Goal: Check status: Check status

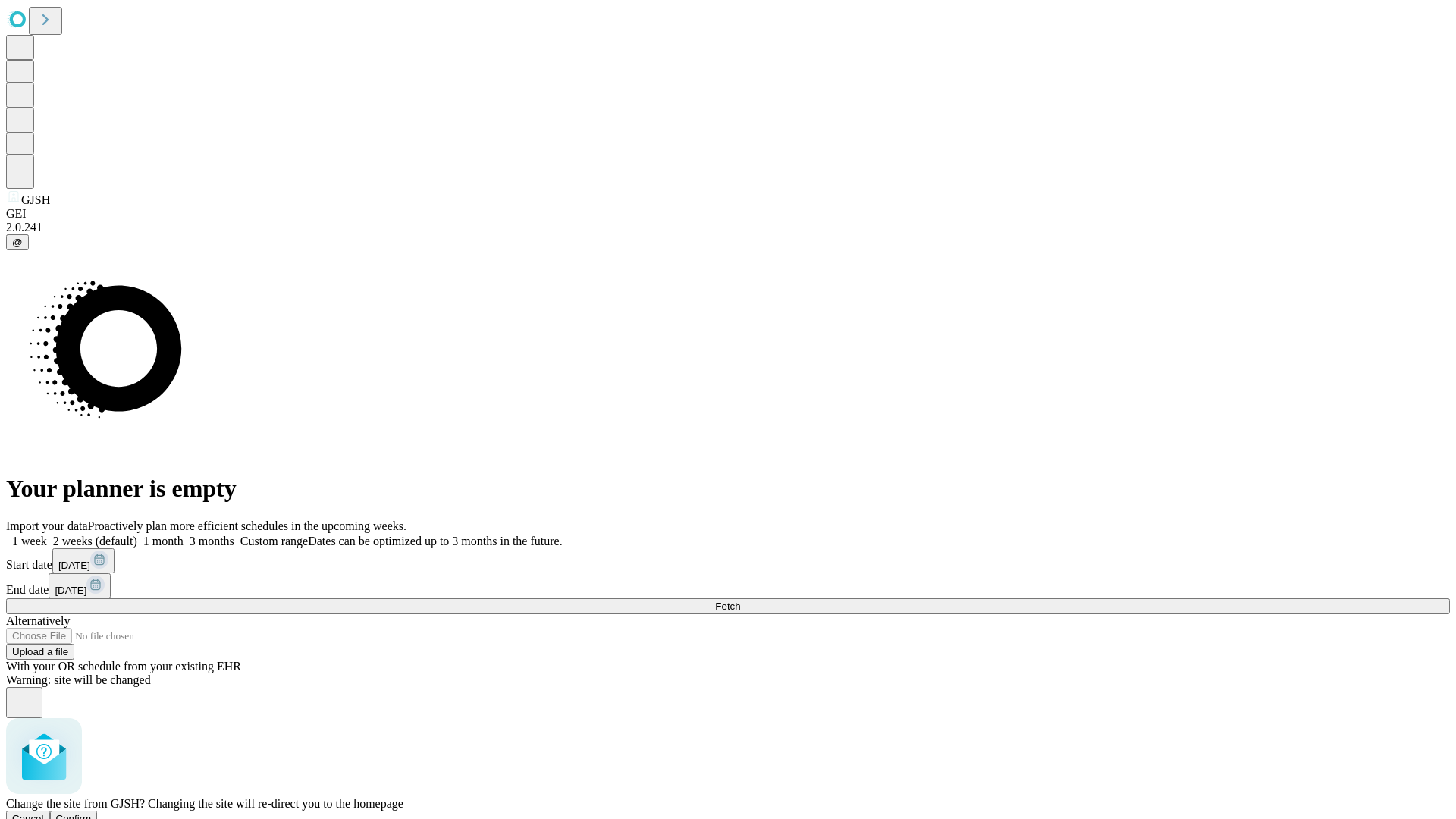
click at [92, 813] on span "Confirm" at bounding box center [73, 818] width 35 height 11
click at [184, 535] on label "1 month" at bounding box center [160, 541] width 46 height 13
click at [740, 601] on span "Fetch" at bounding box center [727, 606] width 25 height 11
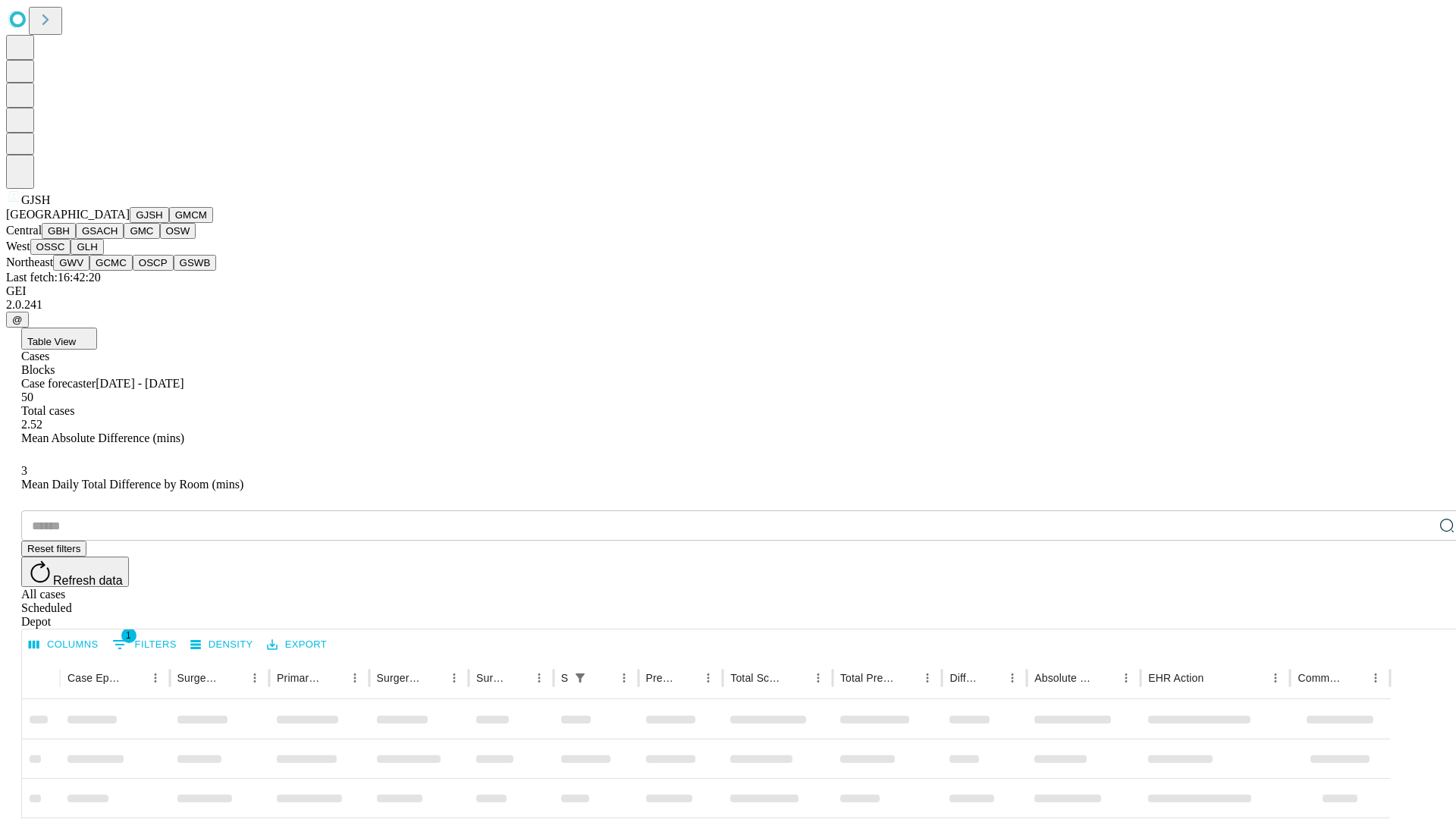
click at [169, 223] on button "GMCM" at bounding box center [191, 215] width 44 height 16
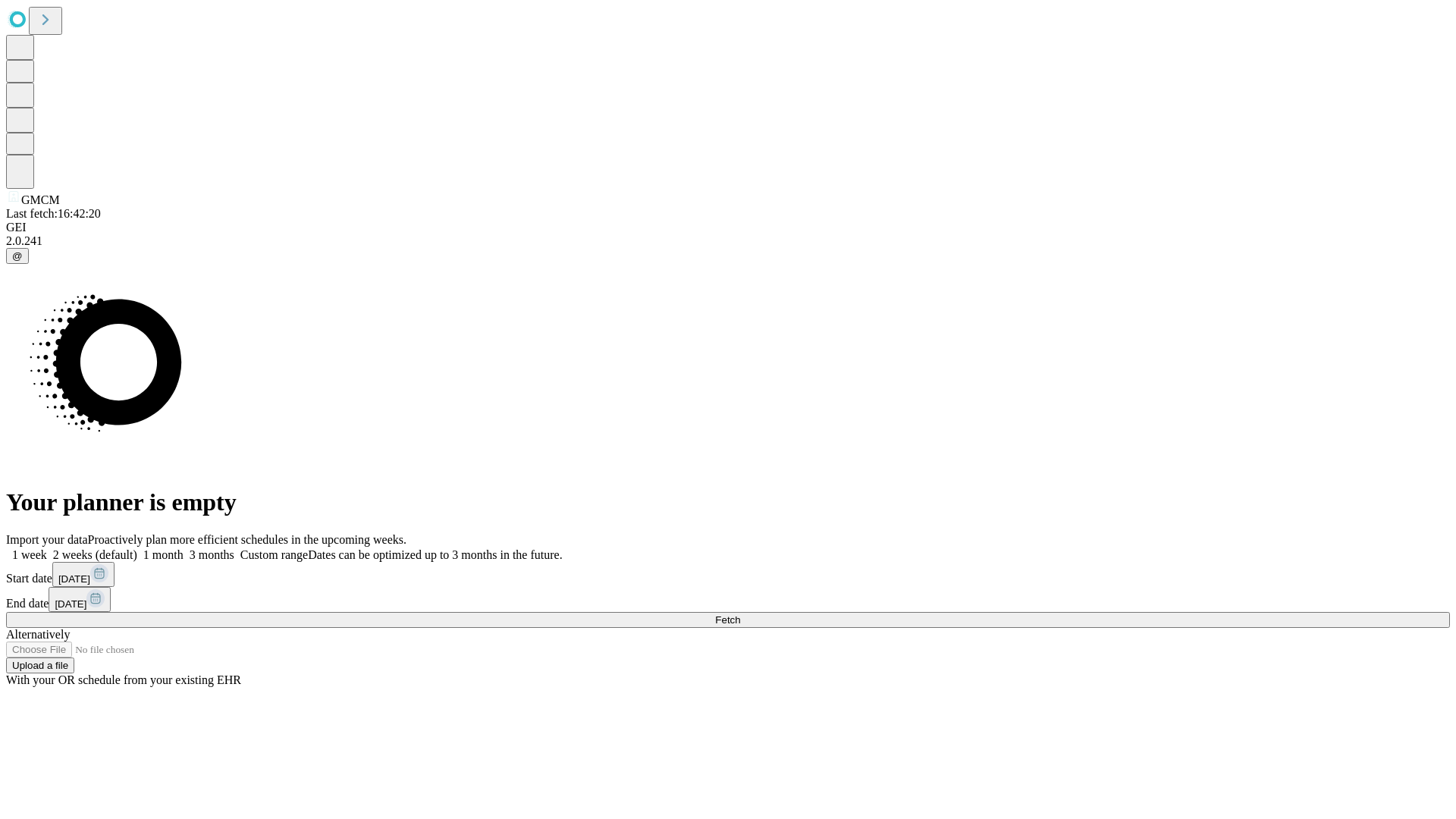
click at [184, 548] on label "1 month" at bounding box center [160, 554] width 46 height 13
click at [740, 614] on span "Fetch" at bounding box center [727, 620] width 25 height 11
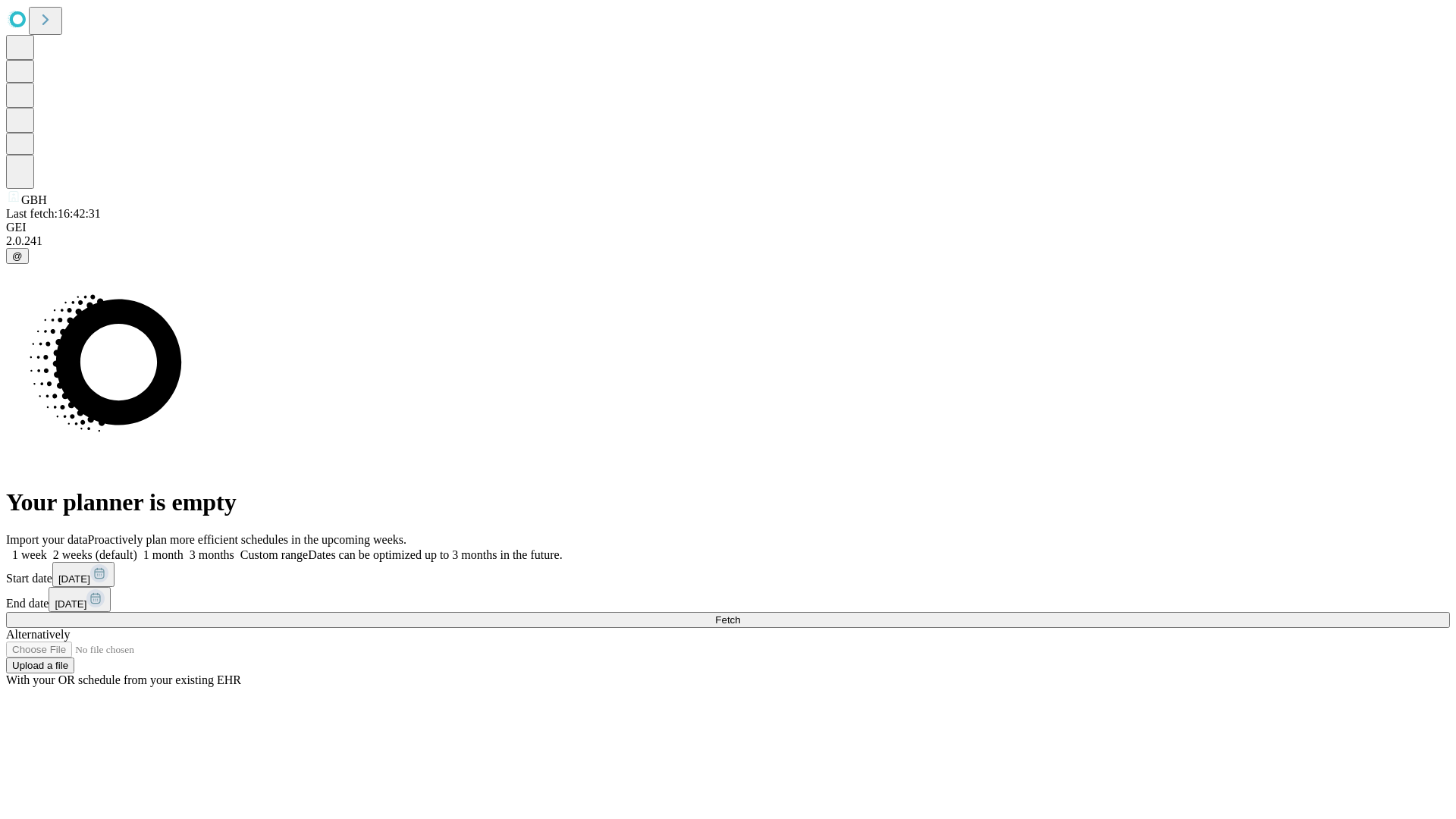
click at [740, 614] on span "Fetch" at bounding box center [727, 620] width 25 height 11
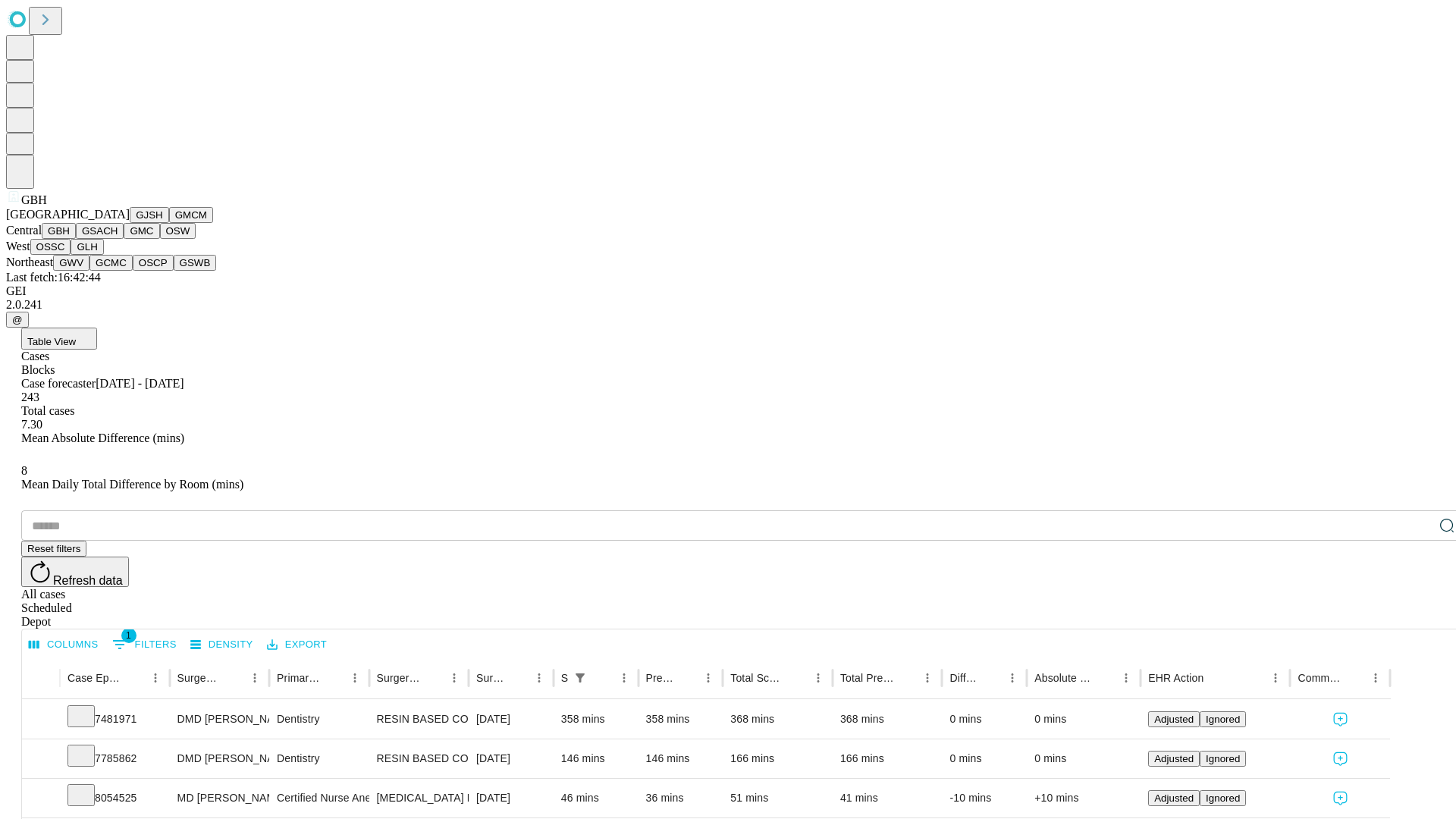
click at [118, 239] on button "GSACH" at bounding box center [100, 231] width 48 height 16
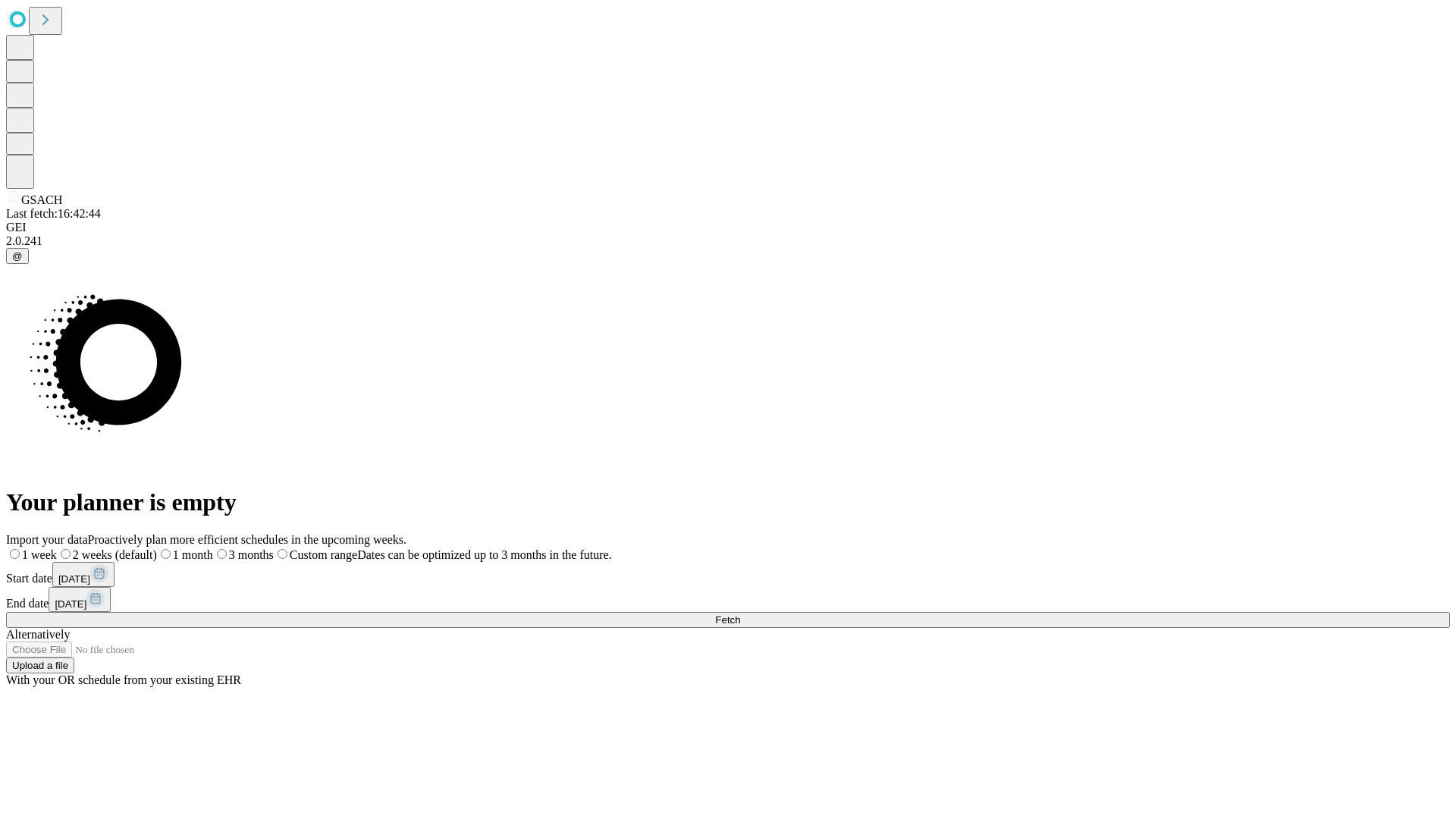
click at [213, 548] on label "1 month" at bounding box center [185, 554] width 56 height 13
click at [740, 614] on span "Fetch" at bounding box center [727, 620] width 25 height 11
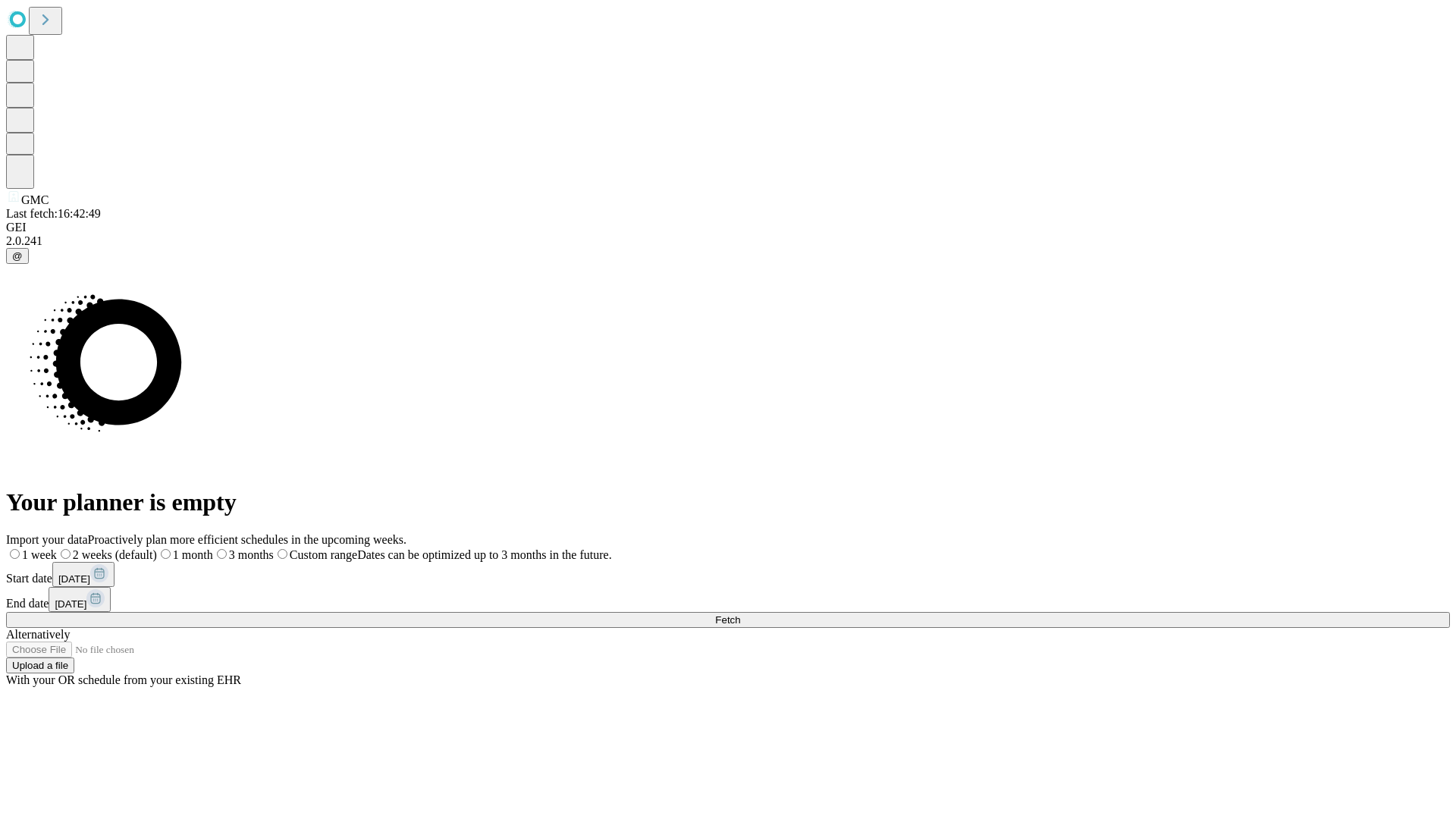
click at [213, 548] on label "1 month" at bounding box center [185, 554] width 56 height 13
click at [740, 614] on span "Fetch" at bounding box center [727, 620] width 25 height 11
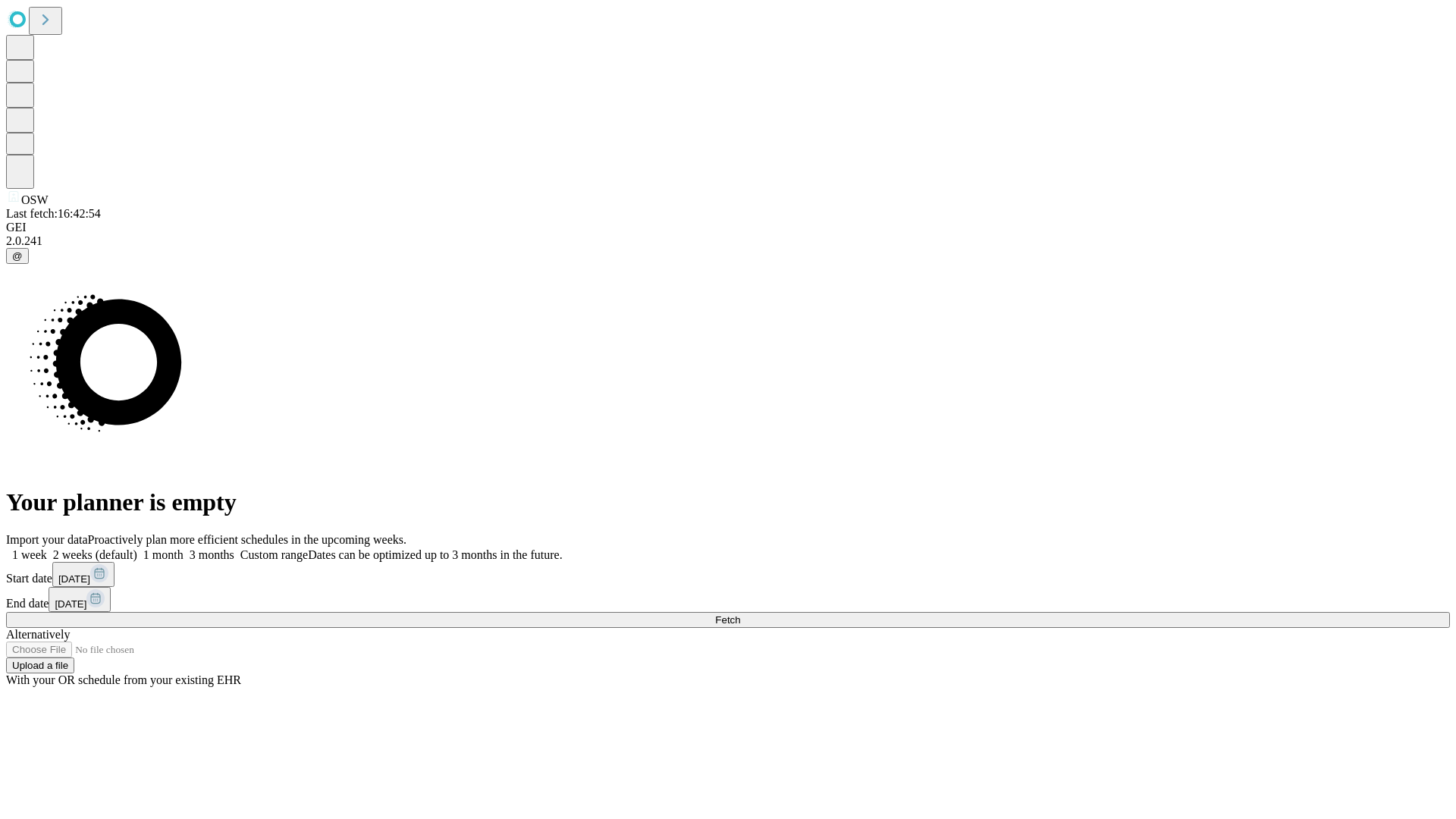
click at [184, 548] on label "1 month" at bounding box center [160, 554] width 46 height 13
click at [740, 614] on span "Fetch" at bounding box center [727, 620] width 25 height 11
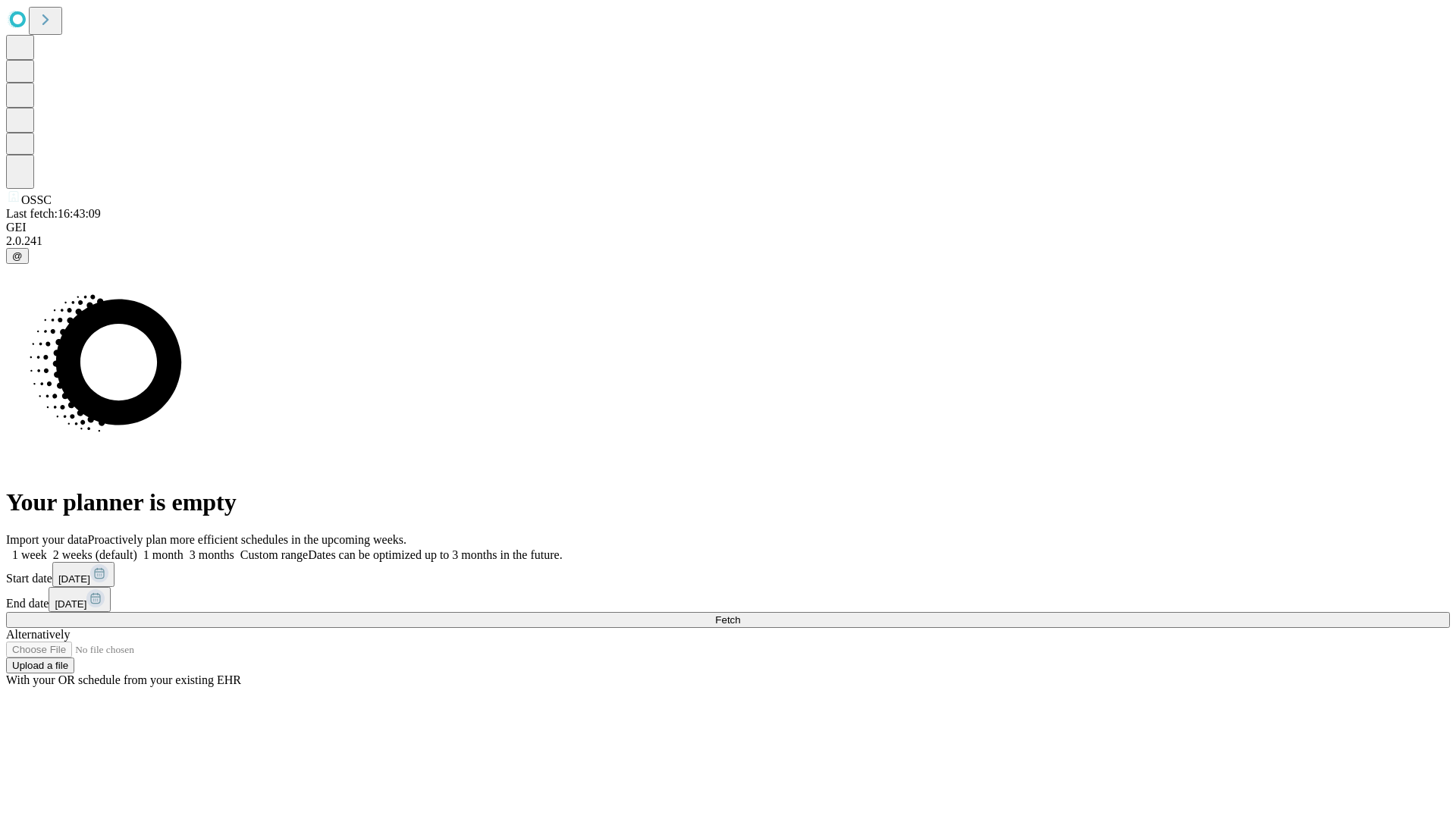
click at [184, 548] on label "1 month" at bounding box center [160, 554] width 46 height 13
click at [740, 614] on span "Fetch" at bounding box center [727, 620] width 25 height 11
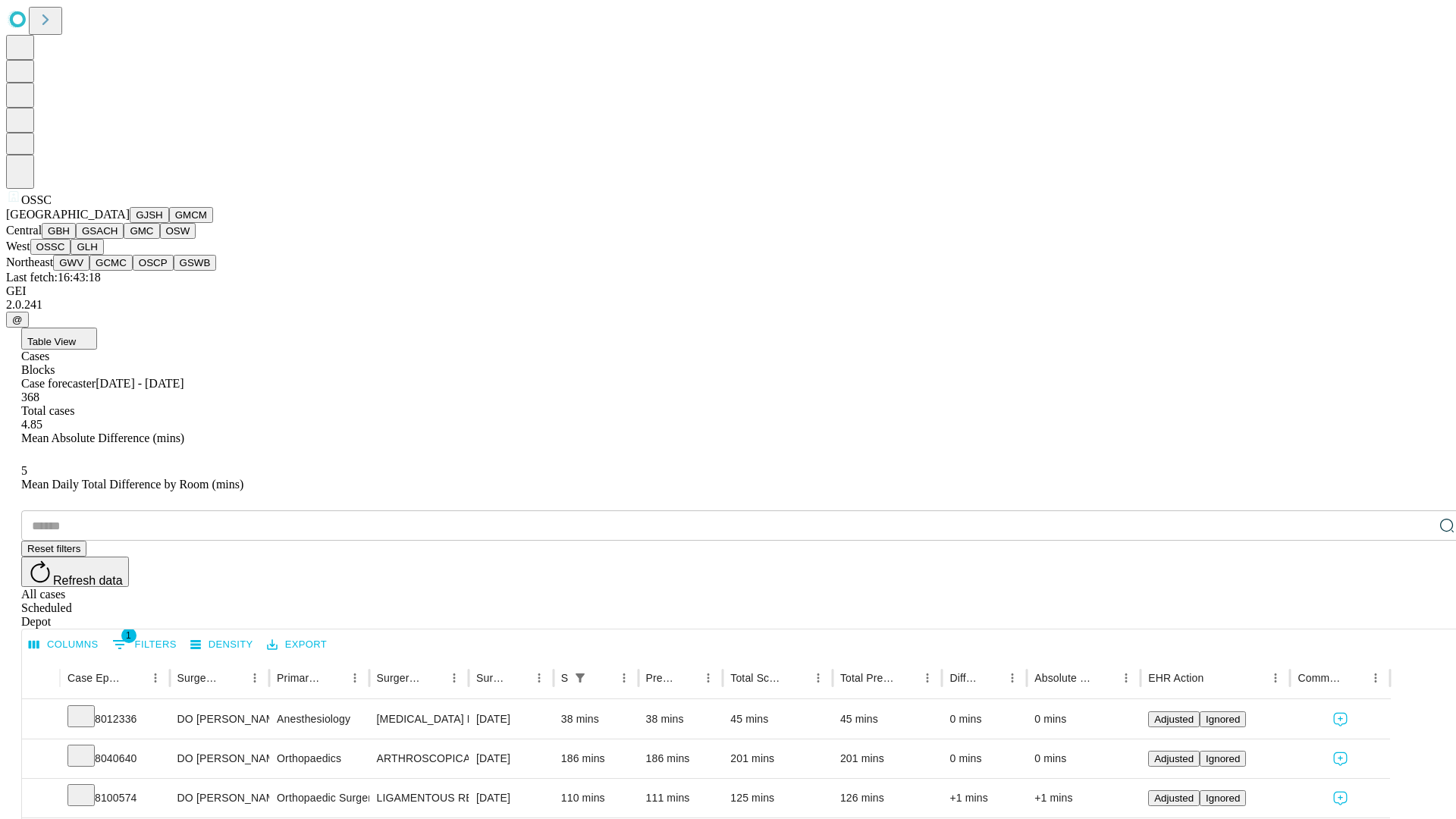
click at [103, 254] on button "GLH" at bounding box center [87, 247] width 33 height 16
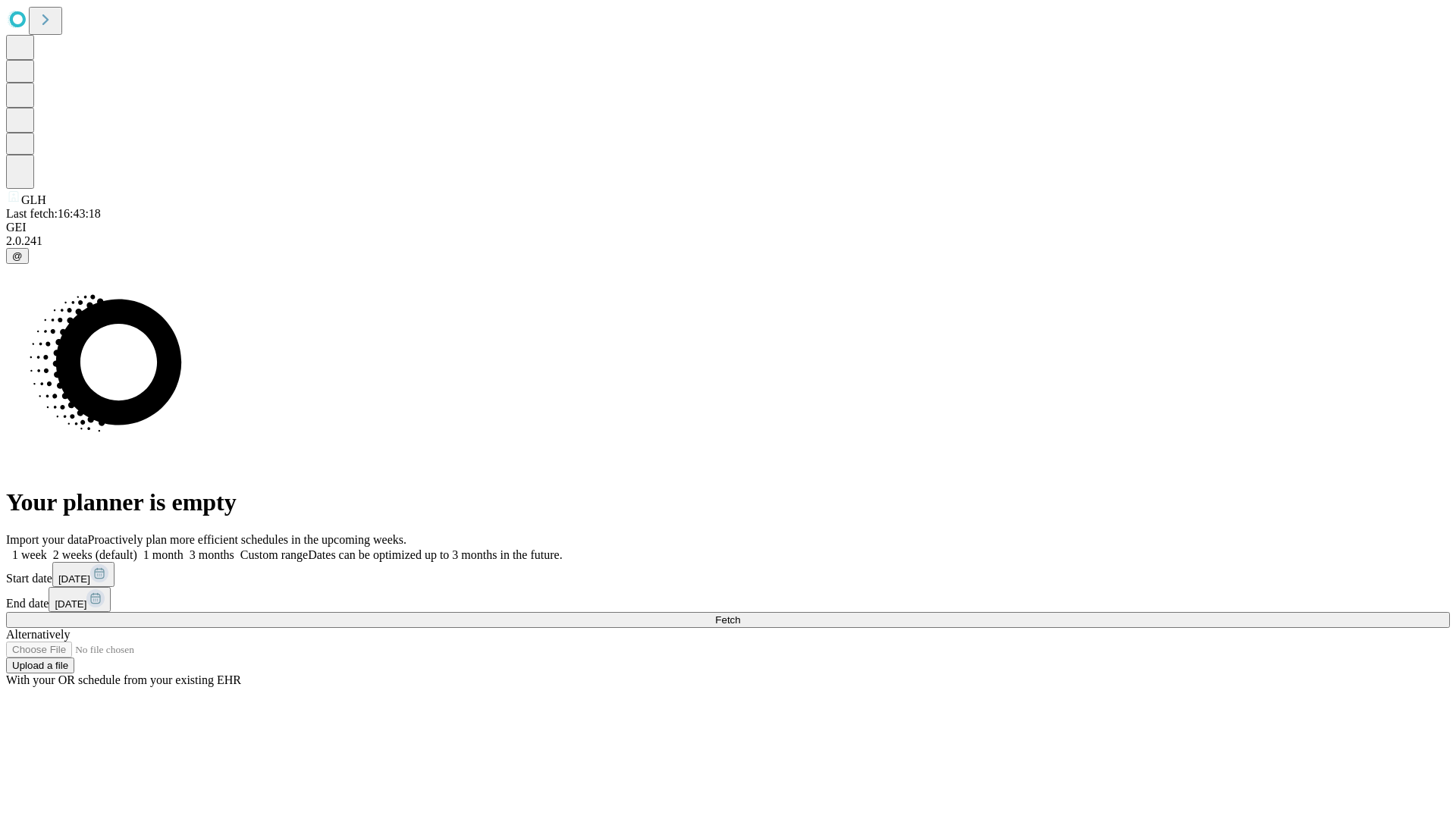
click at [740, 614] on span "Fetch" at bounding box center [727, 620] width 25 height 11
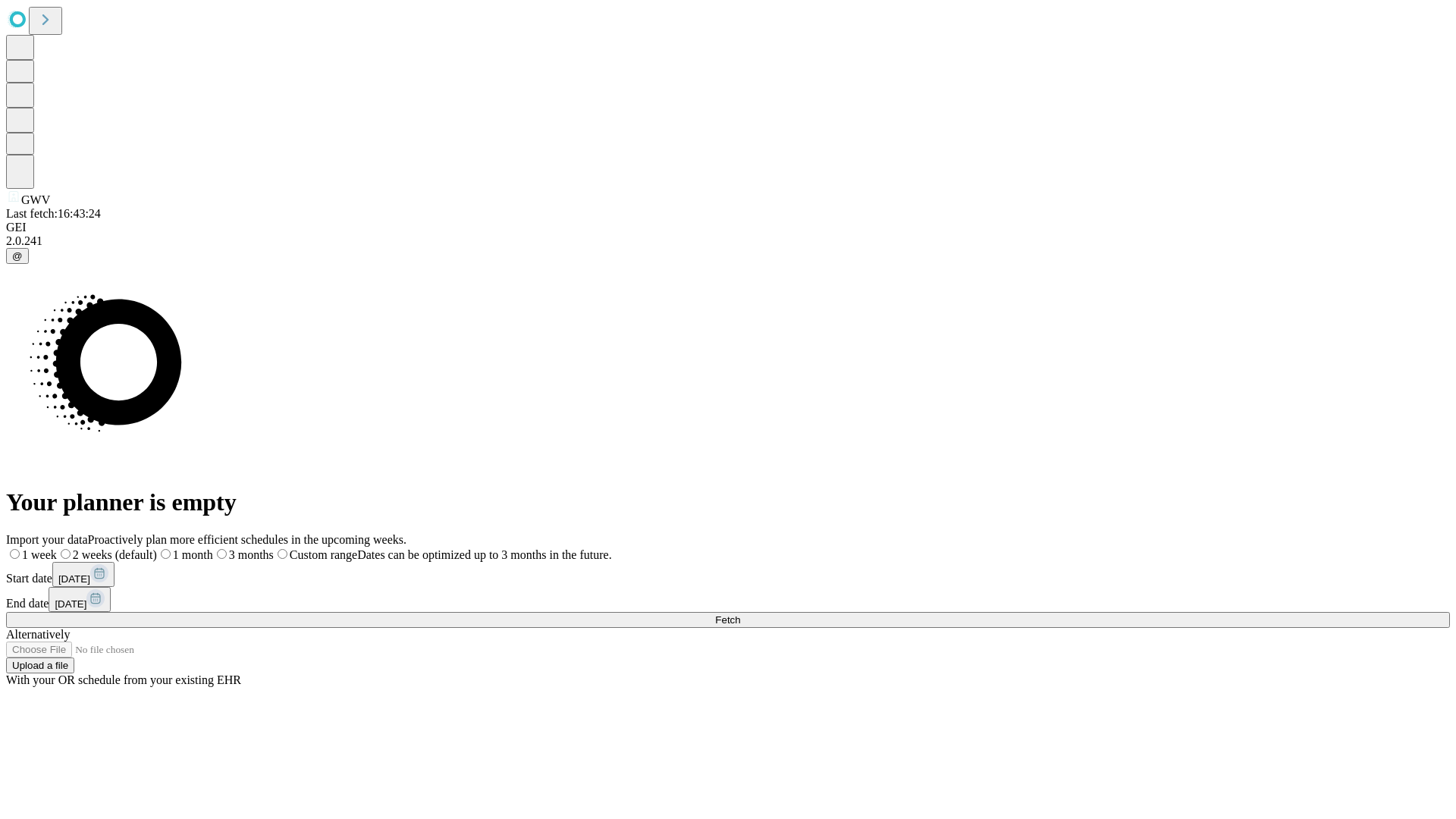
click at [213, 548] on label "1 month" at bounding box center [185, 554] width 56 height 13
click at [740, 614] on span "Fetch" at bounding box center [727, 620] width 25 height 11
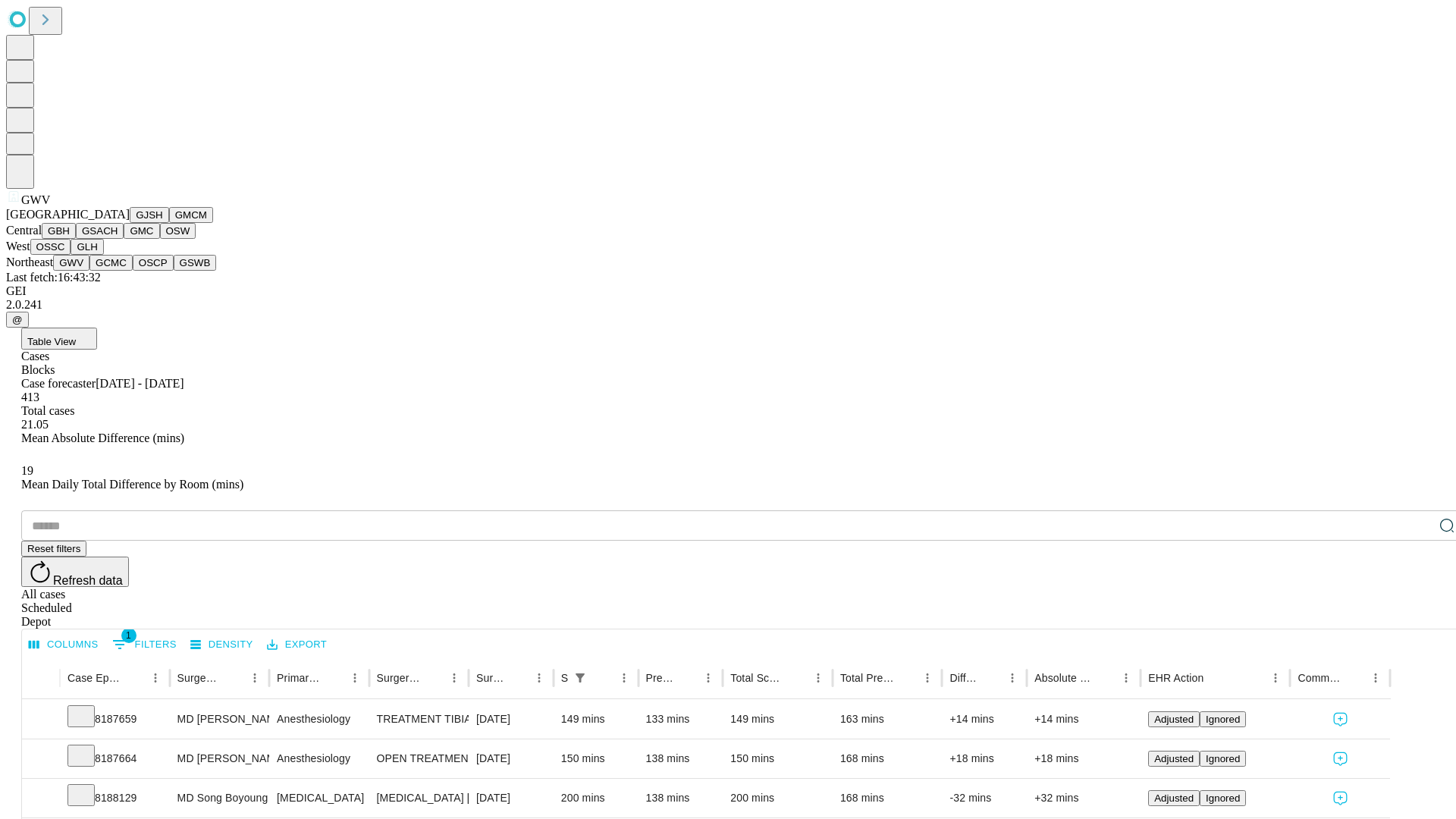
click at [118, 271] on button "GCMC" at bounding box center [111, 262] width 43 height 16
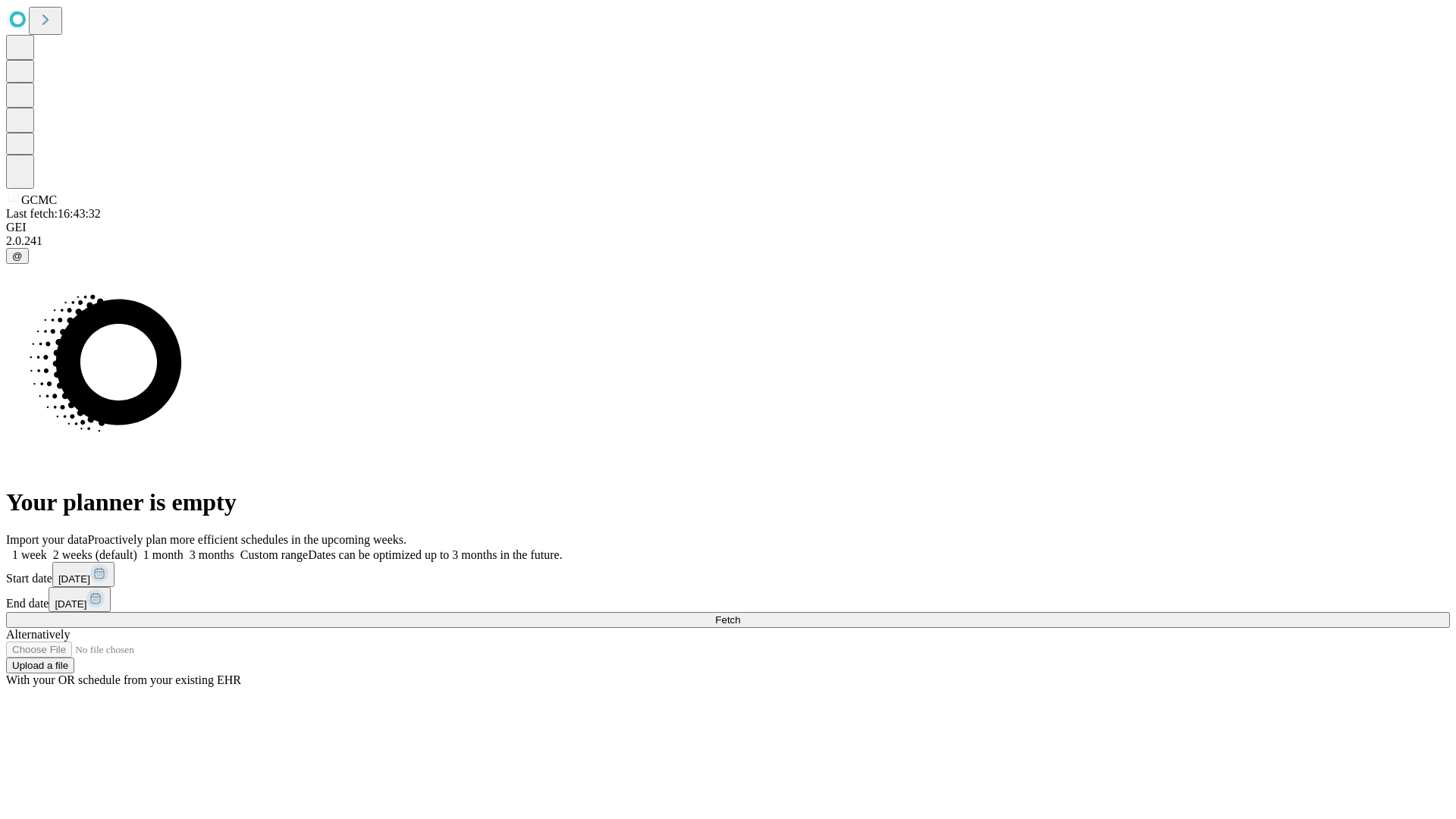
click at [184, 548] on label "1 month" at bounding box center [160, 554] width 46 height 13
click at [740, 614] on span "Fetch" at bounding box center [727, 620] width 25 height 11
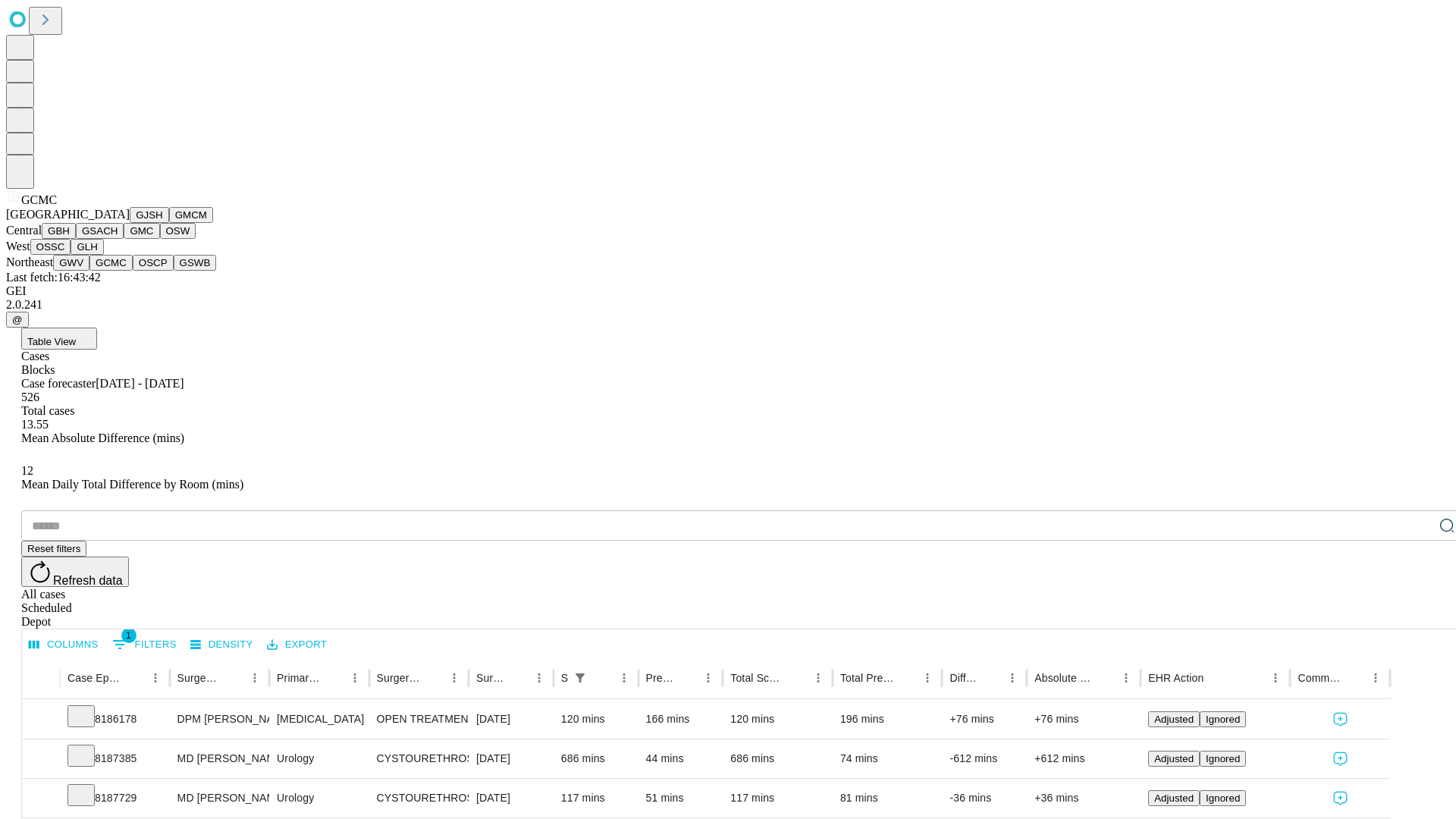
click at [133, 271] on button "OSCP" at bounding box center [153, 262] width 41 height 16
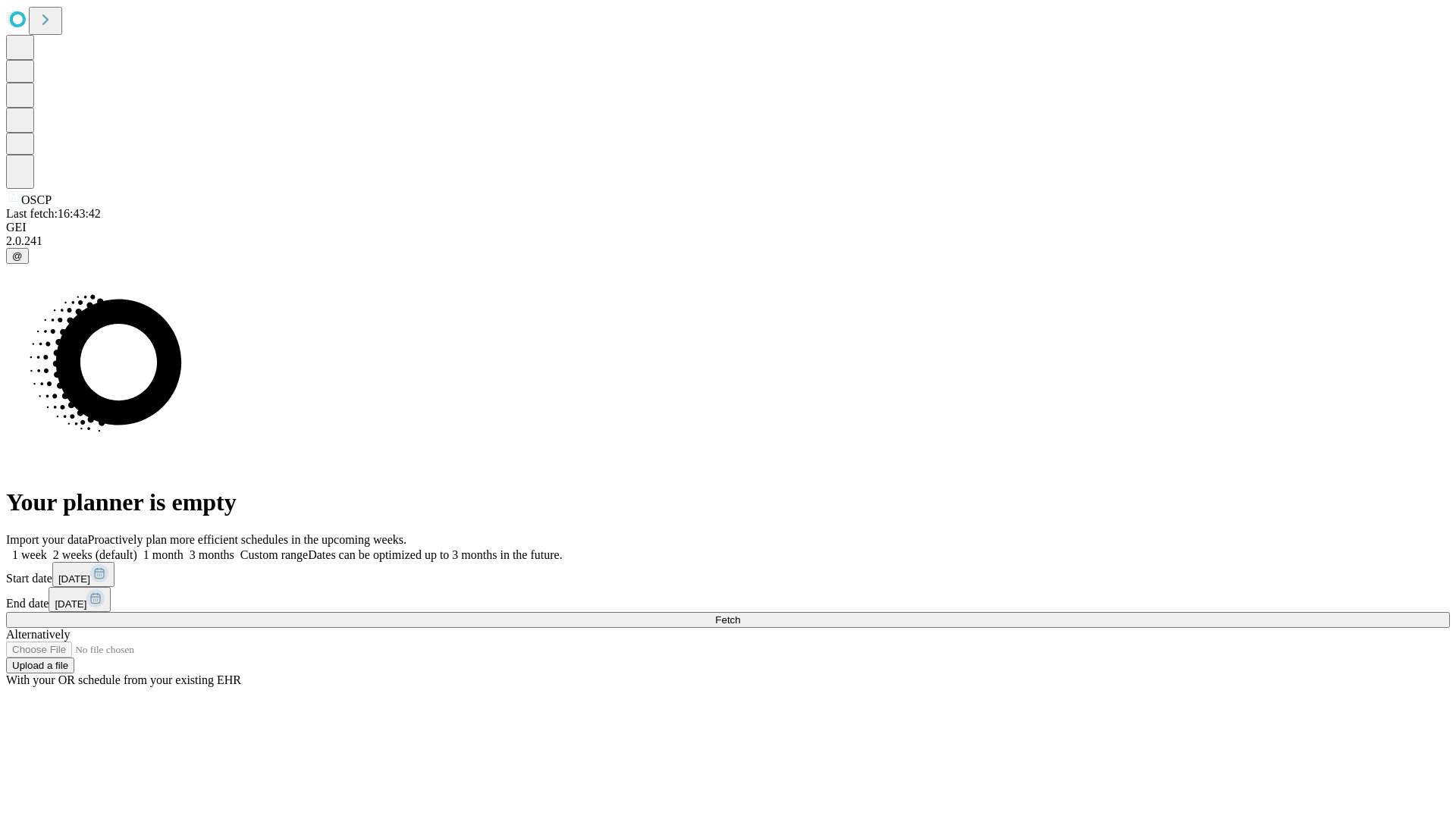
click at [740, 614] on span "Fetch" at bounding box center [727, 620] width 25 height 11
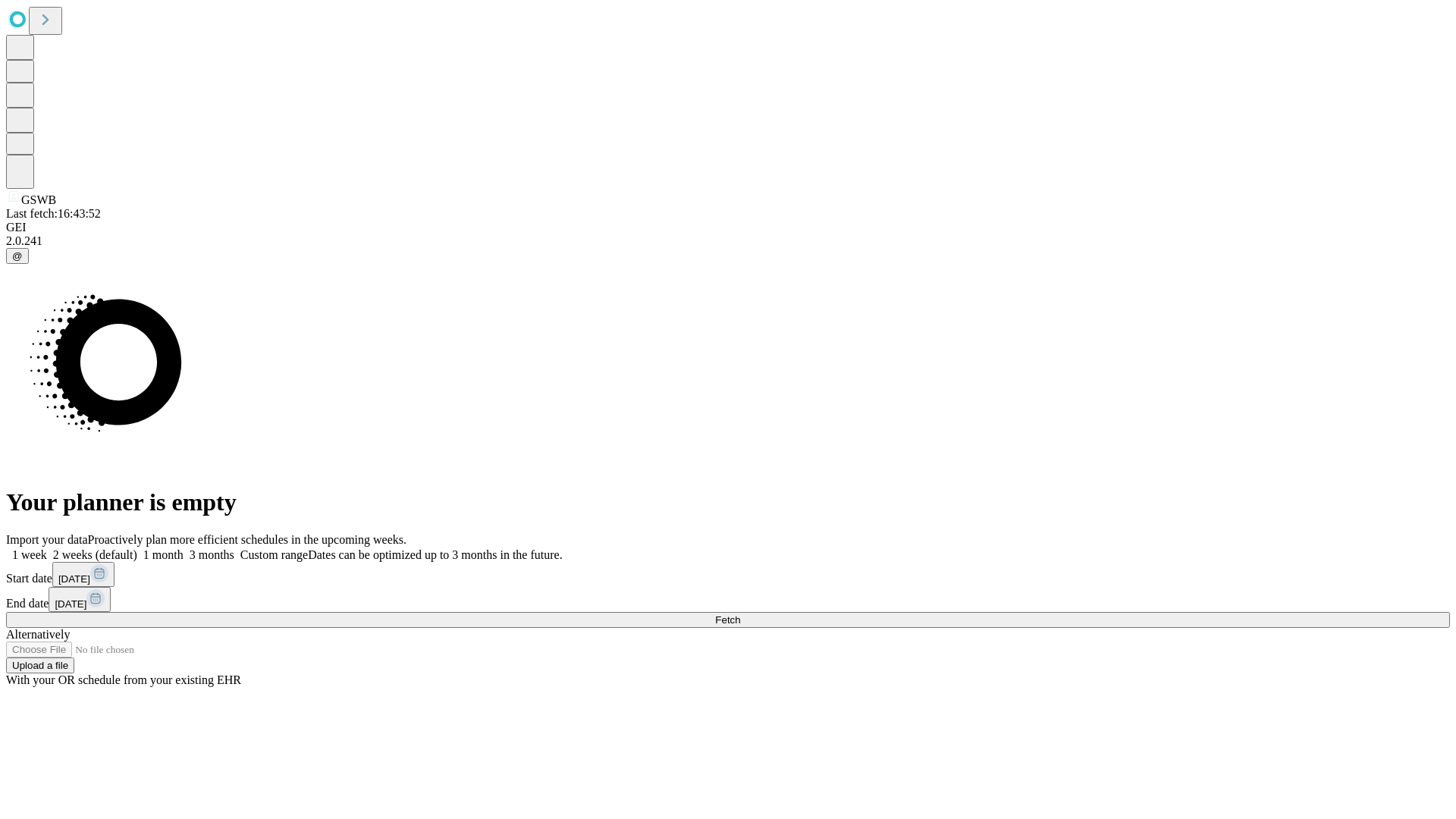
click at [740, 614] on span "Fetch" at bounding box center [727, 620] width 25 height 11
